Goal: Task Accomplishment & Management: Manage account settings

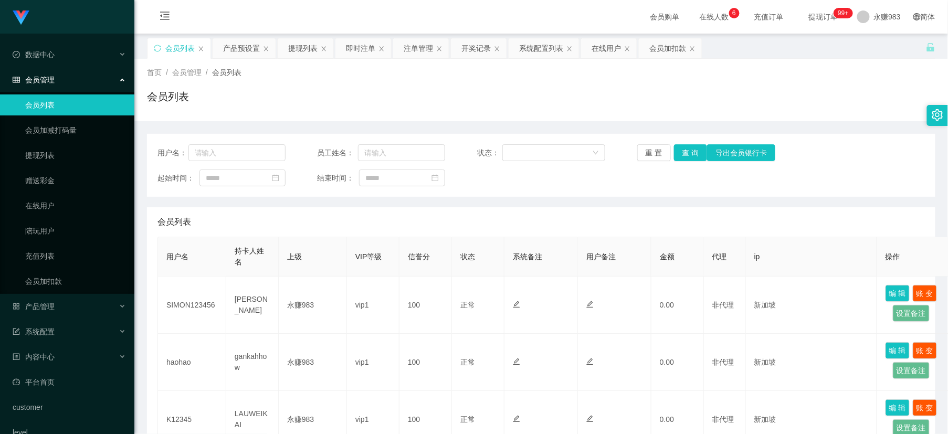
scroll to position [291, 0]
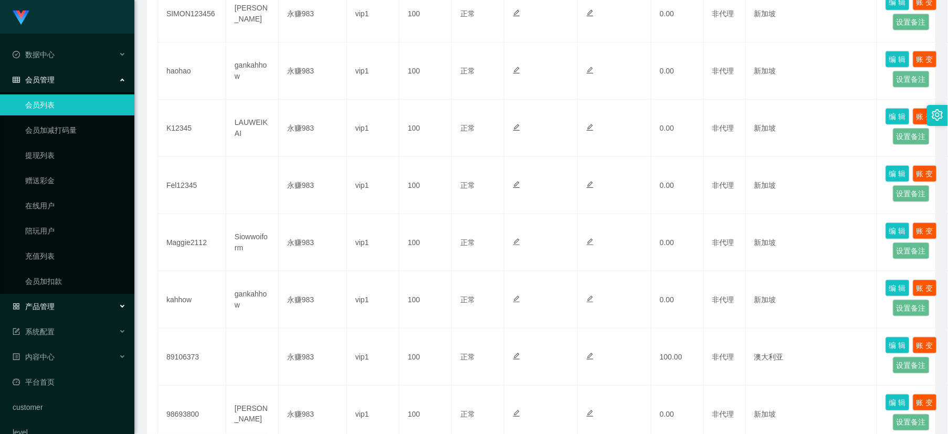
click at [65, 303] on div "产品管理" at bounding box center [67, 306] width 134 height 21
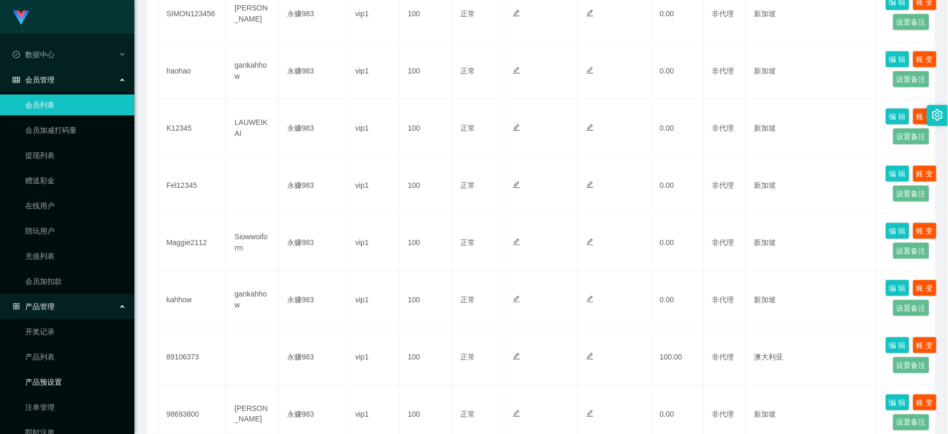
click at [62, 384] on link "产品预设置" at bounding box center [75, 382] width 101 height 21
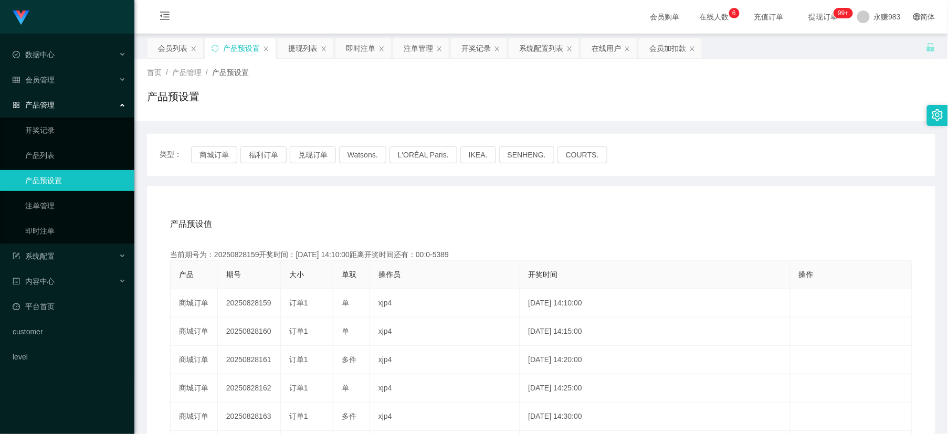
click at [219, 145] on div "类型： 商城订单 福利订单 兑现订单 Watsons. L'ORÉAL Paris. IKEA. [GEOGRAPHIC_DATA]. COURTS." at bounding box center [541, 155] width 788 height 42
click at [218, 156] on button "商城订单" at bounding box center [214, 154] width 46 height 17
click at [447, 257] on div "当前期号为：20250828174开奖时间：[DATE] 15:25:00距离开奖时间还有：00:0-5394" at bounding box center [541, 254] width 742 height 11
click at [214, 156] on button "商城订单" at bounding box center [214, 154] width 46 height 17
click at [212, 154] on button "商城订单" at bounding box center [214, 154] width 46 height 17
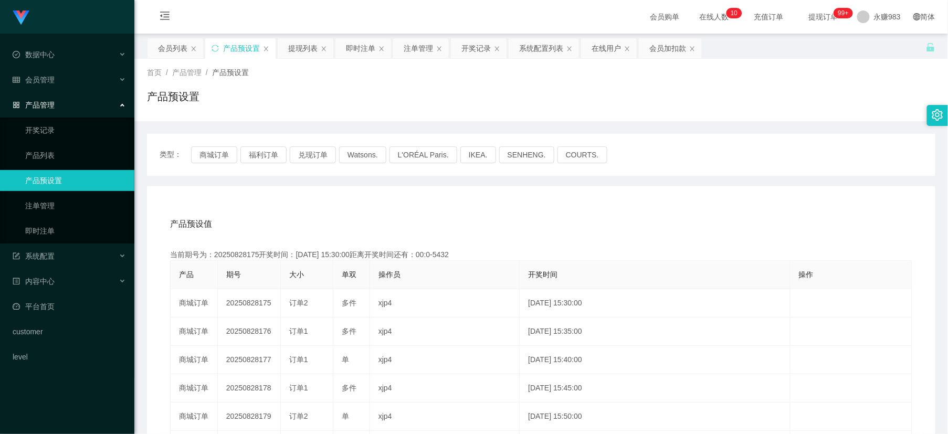
click at [437, 255] on div "当前期号为：20250828175开奖时间：[DATE] 15:30:00距离开奖时间还有：00:0-5432" at bounding box center [541, 254] width 742 height 11
click at [444, 255] on div "当前期号为：20250828175开奖时间：[DATE] 15:30:00距离开奖时间还有：00:0-5434" at bounding box center [541, 254] width 742 height 11
drag, startPoint x: 544, startPoint y: 249, endPoint x: 513, endPoint y: 254, distance: 30.9
click at [544, 249] on div "当前期号为：20250828175开奖时间：[DATE] 15:30:00距离开奖时间还有：00:0-5435" at bounding box center [541, 254] width 742 height 11
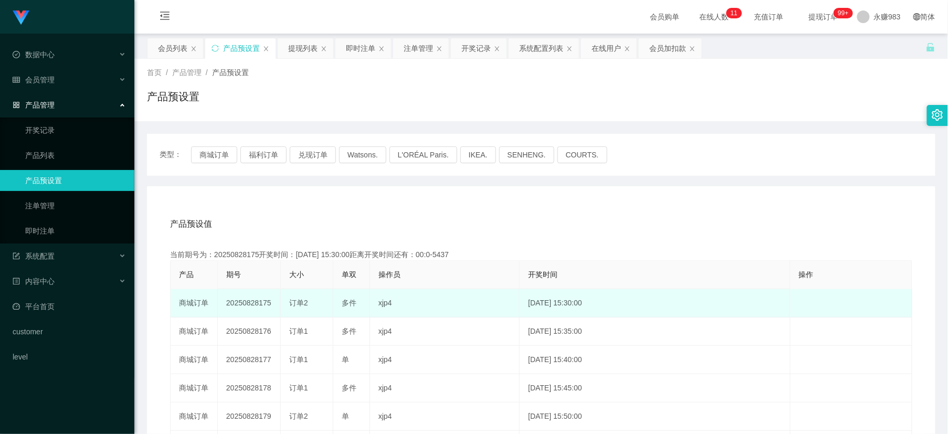
click at [254, 303] on td "20250828175" at bounding box center [249, 303] width 63 height 28
click at [265, 304] on td "20250828175" at bounding box center [249, 303] width 63 height 28
click at [265, 306] on td "20250828175" at bounding box center [249, 303] width 63 height 28
click at [256, 301] on td "20250828175" at bounding box center [249, 303] width 63 height 28
drag, startPoint x: 259, startPoint y: 302, endPoint x: 270, endPoint y: 303, distance: 11.0
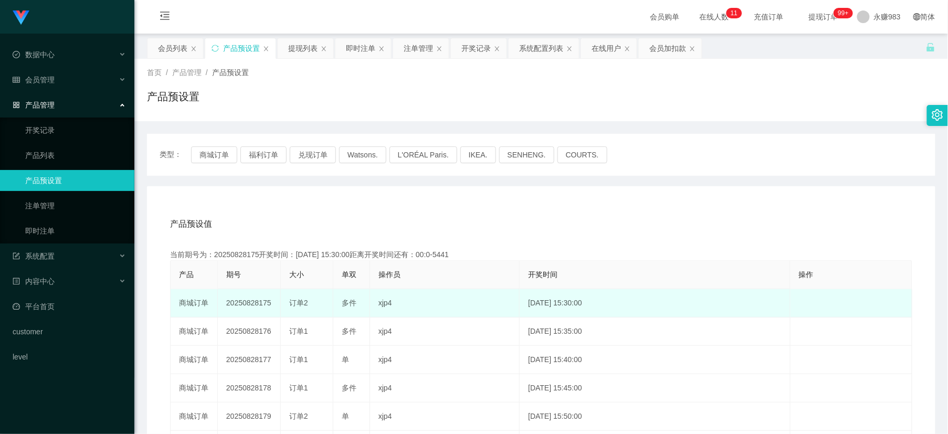
click at [270, 303] on td "20250828175" at bounding box center [249, 303] width 63 height 28
copy td "175"
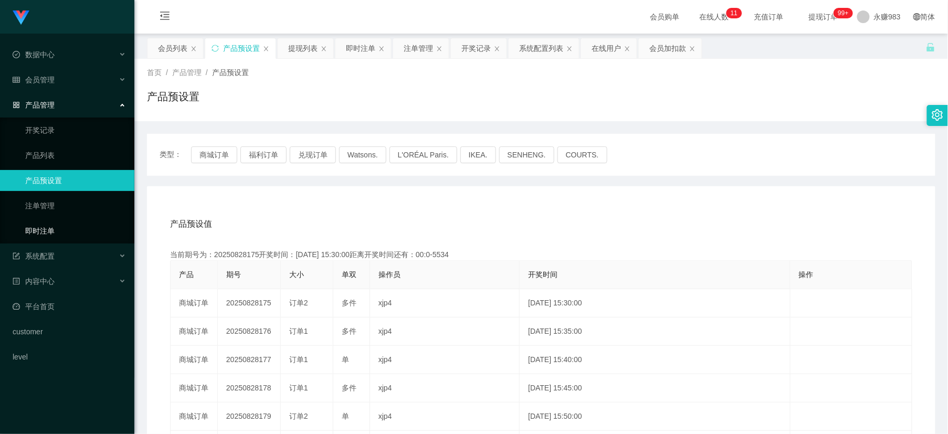
drag, startPoint x: 47, startPoint y: 231, endPoint x: 92, endPoint y: 221, distance: 45.8
click at [46, 231] on link "即时注单" at bounding box center [75, 230] width 101 height 21
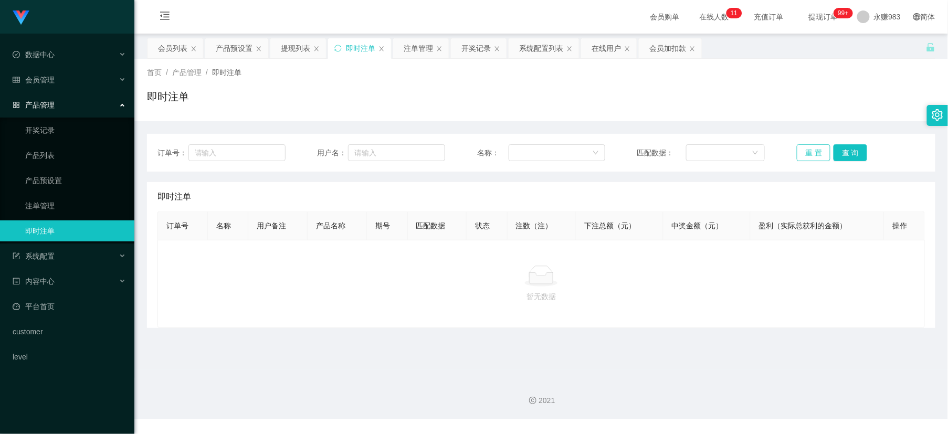
click at [806, 155] on button "重 置" at bounding box center [814, 152] width 34 height 17
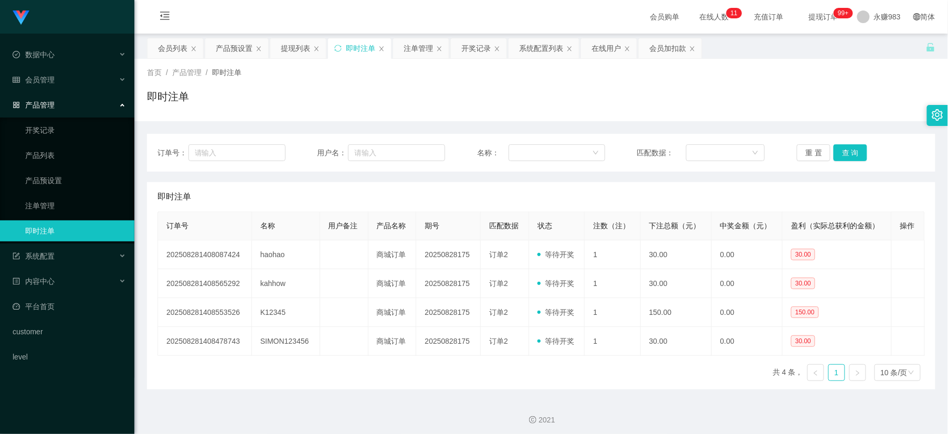
click at [668, 382] on div "订单号 名称 用户备注 产品名称 期号 匹配数据 状态 注数（注） 下注总额（元） 中奖金额（元） 盈利（实际总获利的金额） 操作 2025082814080…" at bounding box center [540, 301] width 767 height 178
click at [807, 156] on button "重 置" at bounding box center [814, 152] width 34 height 17
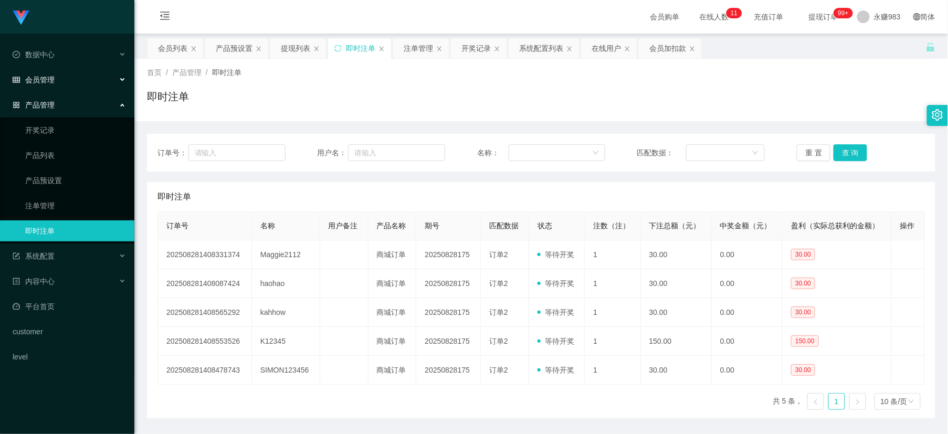
click at [42, 73] on div "会员管理" at bounding box center [67, 79] width 134 height 21
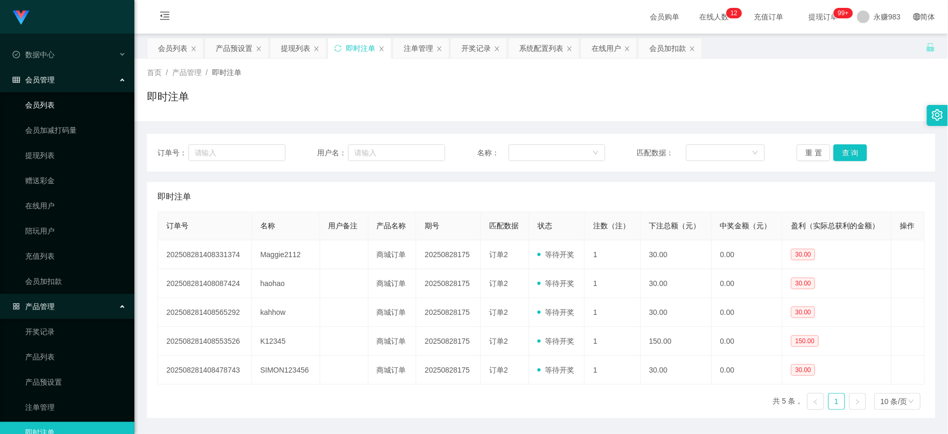
click at [48, 102] on link "会员列表" at bounding box center [75, 104] width 101 height 21
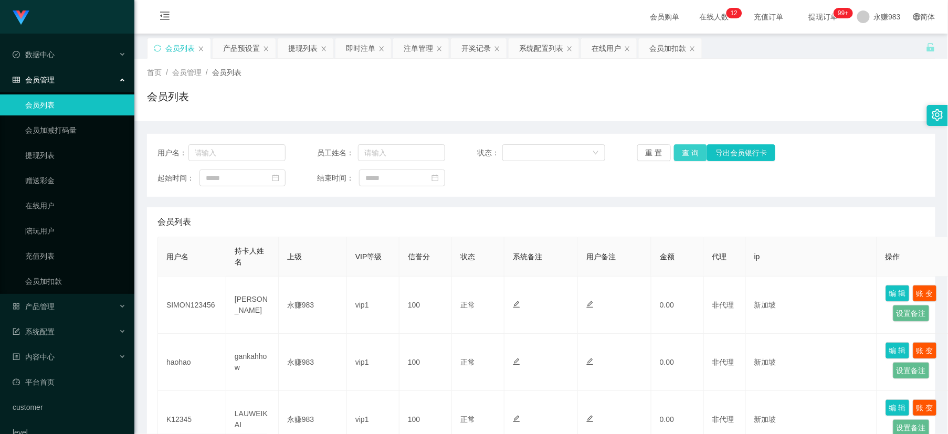
click at [680, 149] on button "查 询" at bounding box center [691, 152] width 34 height 17
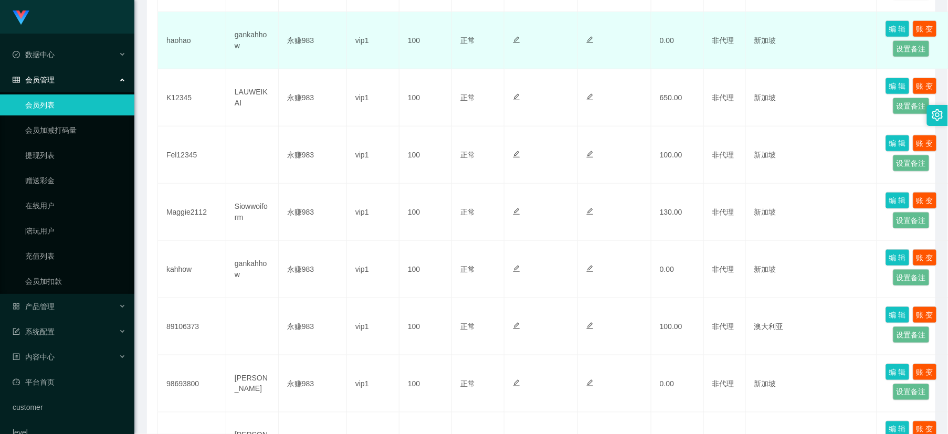
scroll to position [30, 0]
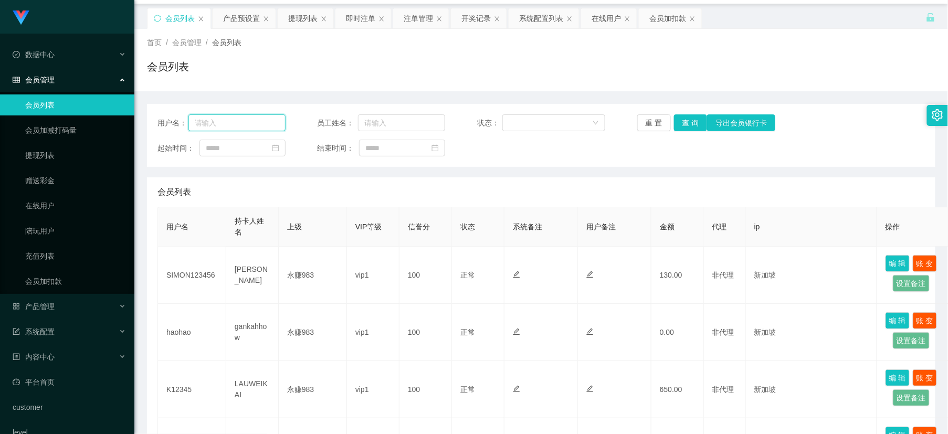
click at [241, 116] on input "text" at bounding box center [236, 122] width 97 height 17
paste input "kahhow"
type input "kahhow"
click at [690, 120] on button "查 询" at bounding box center [691, 122] width 34 height 17
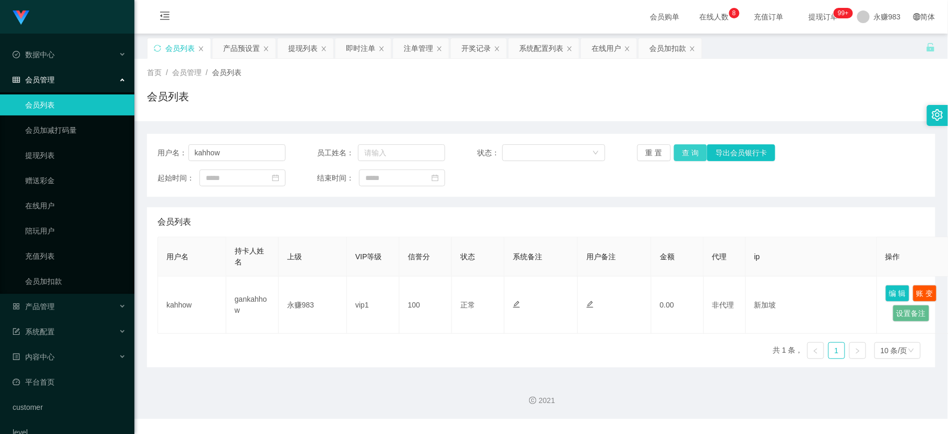
scroll to position [0, 0]
click at [35, 155] on link "提现列表" at bounding box center [75, 155] width 101 height 21
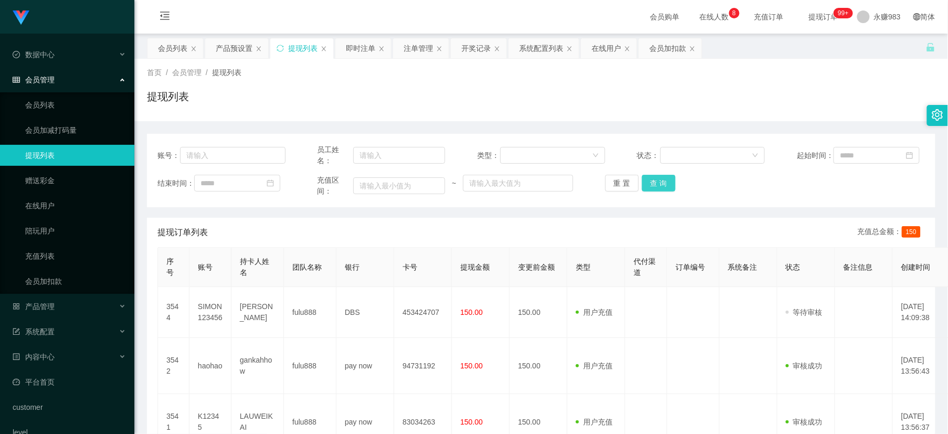
click at [668, 181] on button "查 询" at bounding box center [659, 183] width 34 height 17
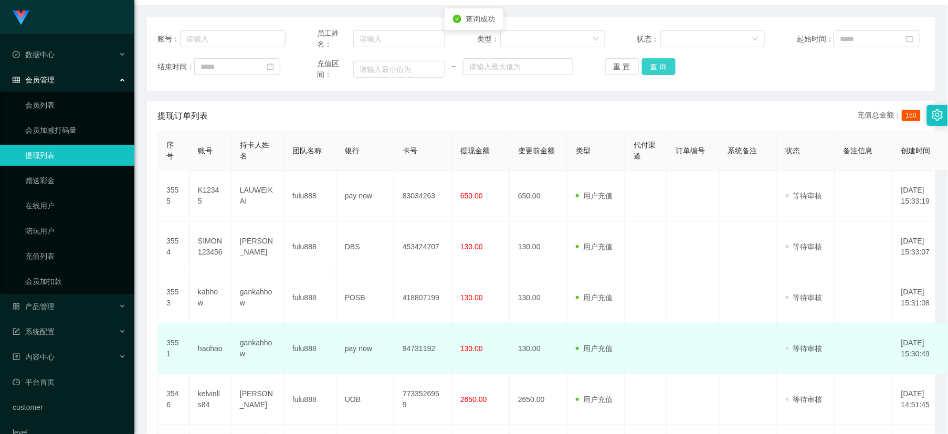
scroll to position [175, 0]
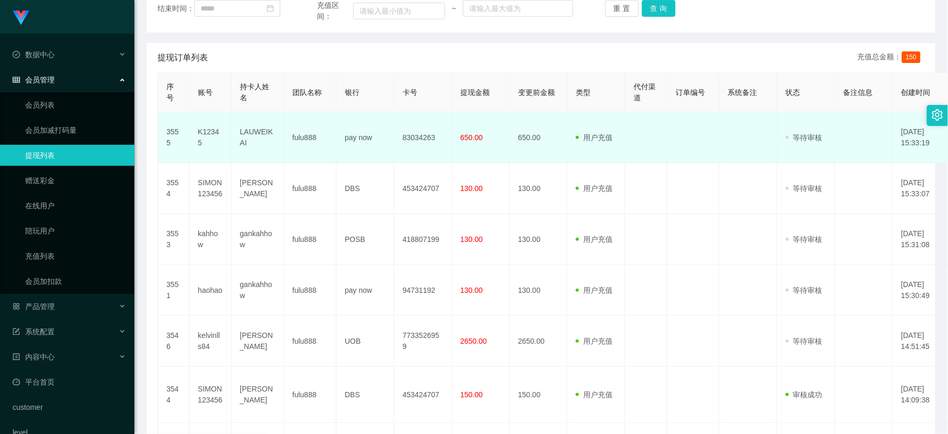
click at [207, 138] on td "K12345" at bounding box center [210, 137] width 42 height 51
copy td "K12345"
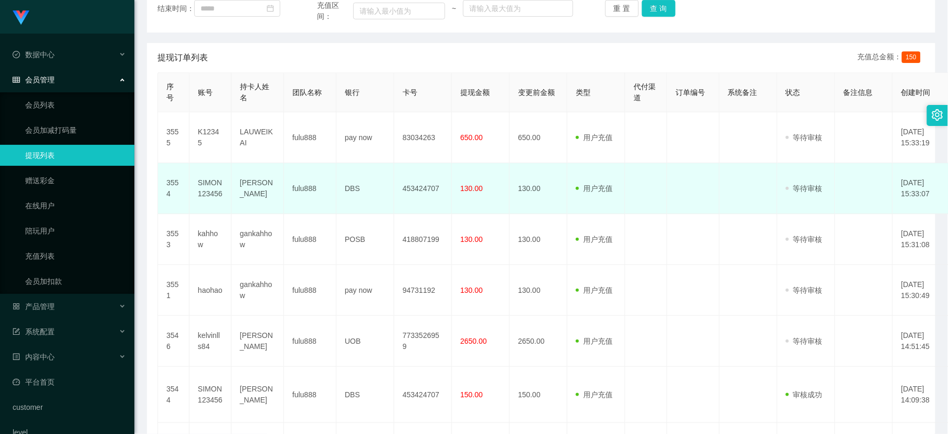
click at [211, 184] on td "SIMON123456" at bounding box center [210, 188] width 42 height 51
copy td "SIMON123456"
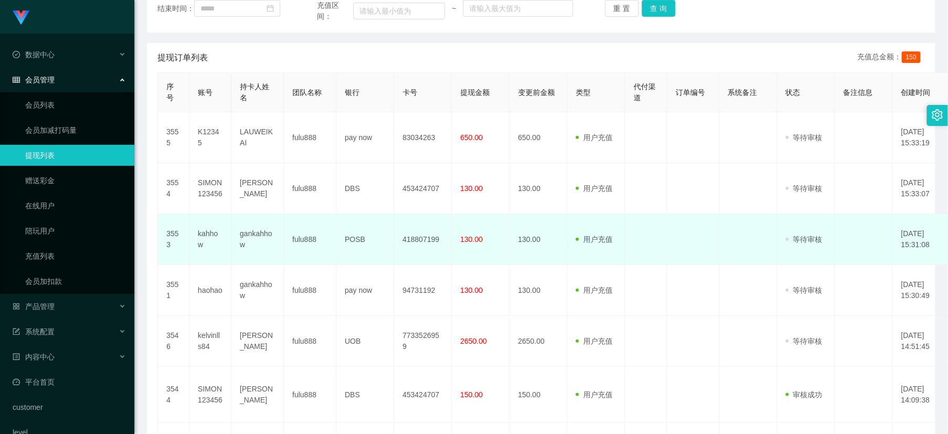
click at [200, 237] on td "kahhow" at bounding box center [210, 239] width 42 height 51
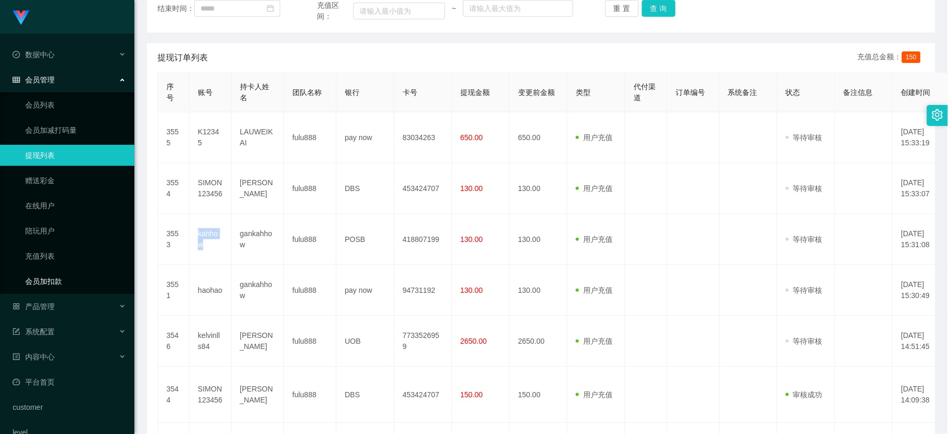
copy td "kahhow"
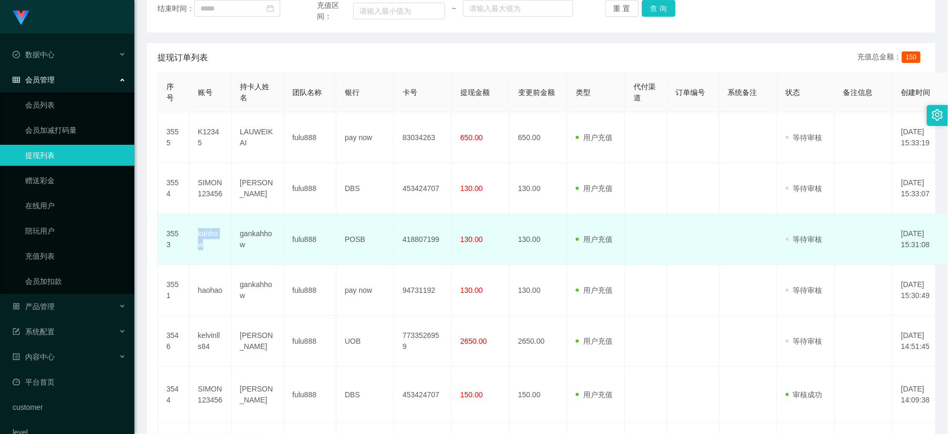
click at [216, 233] on td "kahhow" at bounding box center [210, 239] width 42 height 51
click at [213, 233] on td "kahhow" at bounding box center [210, 239] width 42 height 51
copy td "kahhow"
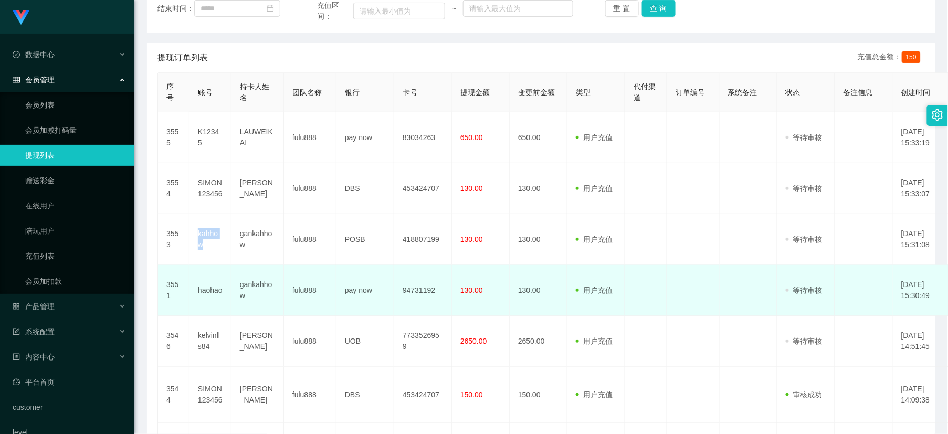
click at [208, 290] on td "haohao" at bounding box center [210, 290] width 42 height 51
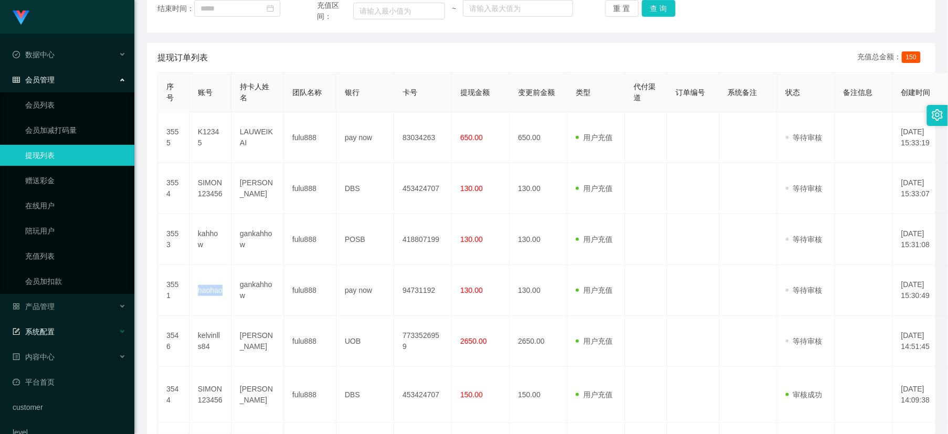
copy td "haohao"
click at [660, 11] on button "查 询" at bounding box center [659, 8] width 34 height 17
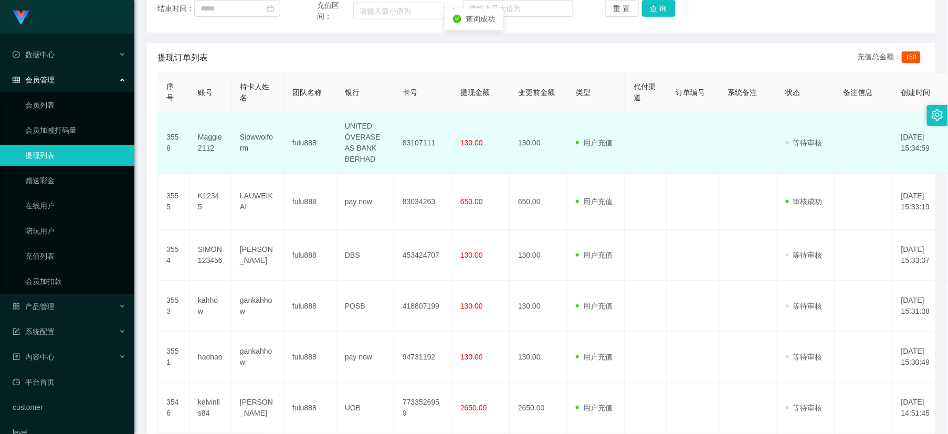
click at [216, 138] on td "Maggie2112" at bounding box center [210, 142] width 42 height 61
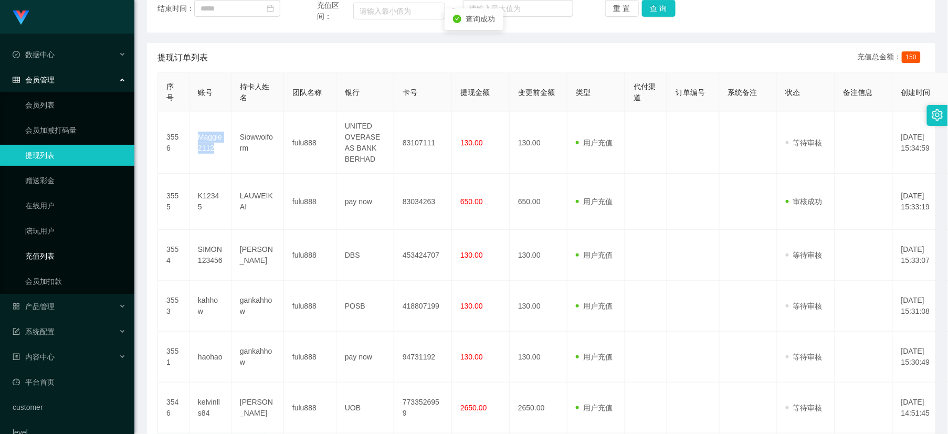
copy td "Maggie2112"
